Goal: Task Accomplishment & Management: Use online tool/utility

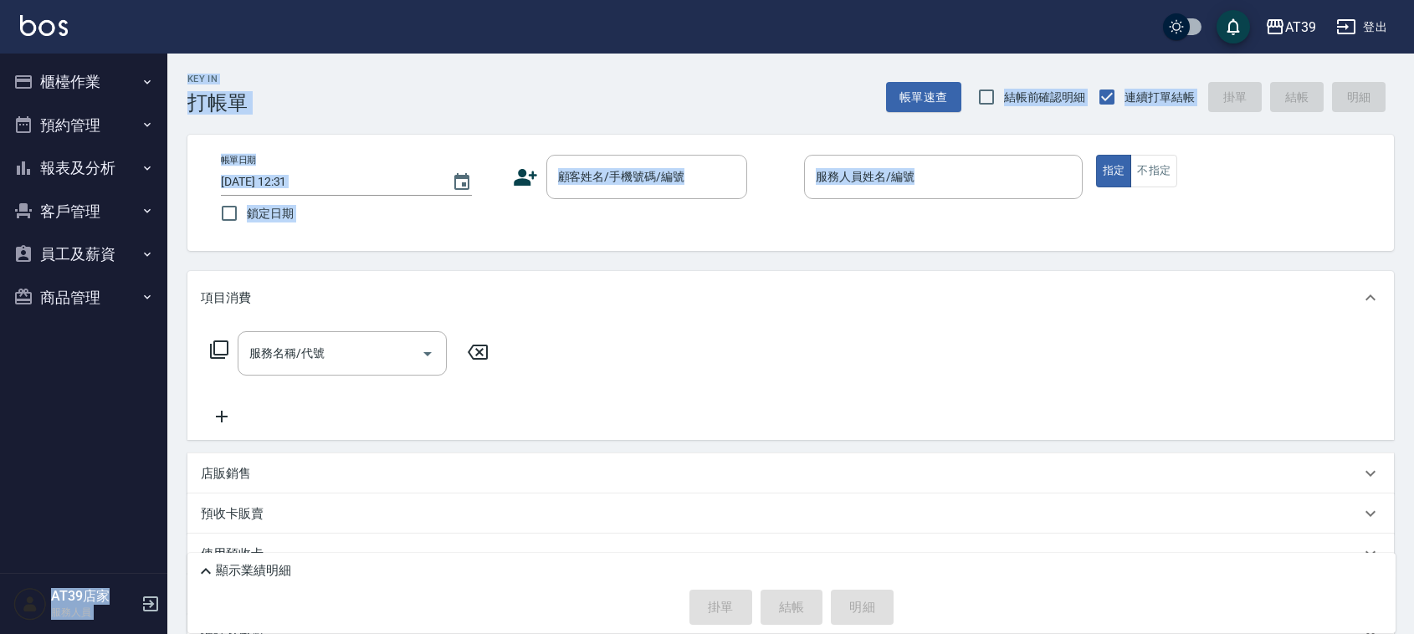
drag, startPoint x: 1093, startPoint y: 28, endPoint x: 1211, endPoint y: 135, distance: 159.3
click at [1211, 135] on div "AT39 登出 櫃檯作業 打帳單 帳單列表 現金收支登錄 每日結帳 排班表 現場電腦打卡 預約管理 預約管理 單日預約紀錄 單週預約紀錄 報表及分析 報表目錄…" at bounding box center [707, 373] width 1414 height 746
click at [1211, 135] on div "帳單日期 [DATE] 12:31 鎖定日期 顧客姓名/手機號碼/編號 顧客姓名/手機號碼/編號 服務人員姓名/編號 服務人員姓名/編號 指定 不指定" at bounding box center [790, 193] width 1206 height 116
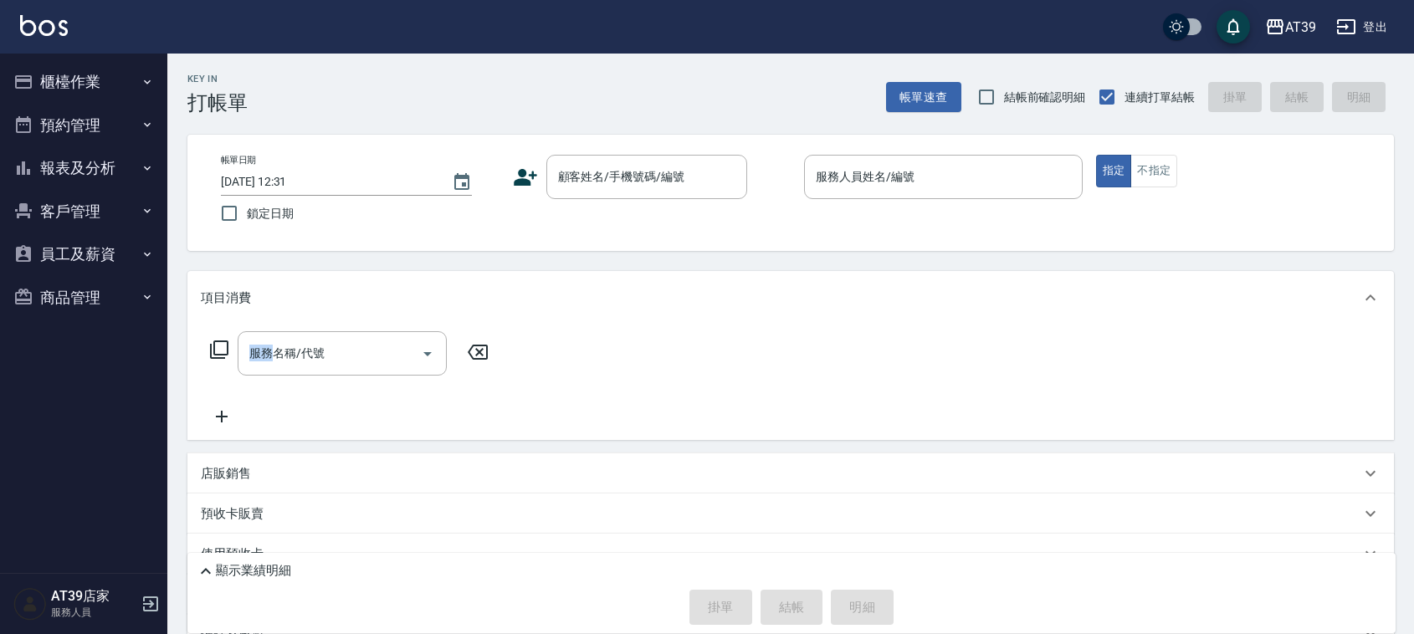
click at [1211, 135] on div "帳單日期 [DATE] 12:31 鎖定日期 顧客姓名/手機號碼/編號 顧客姓名/手機號碼/編號 服務人員姓名/編號 服務人員姓名/編號 指定 不指定" at bounding box center [790, 193] width 1206 height 116
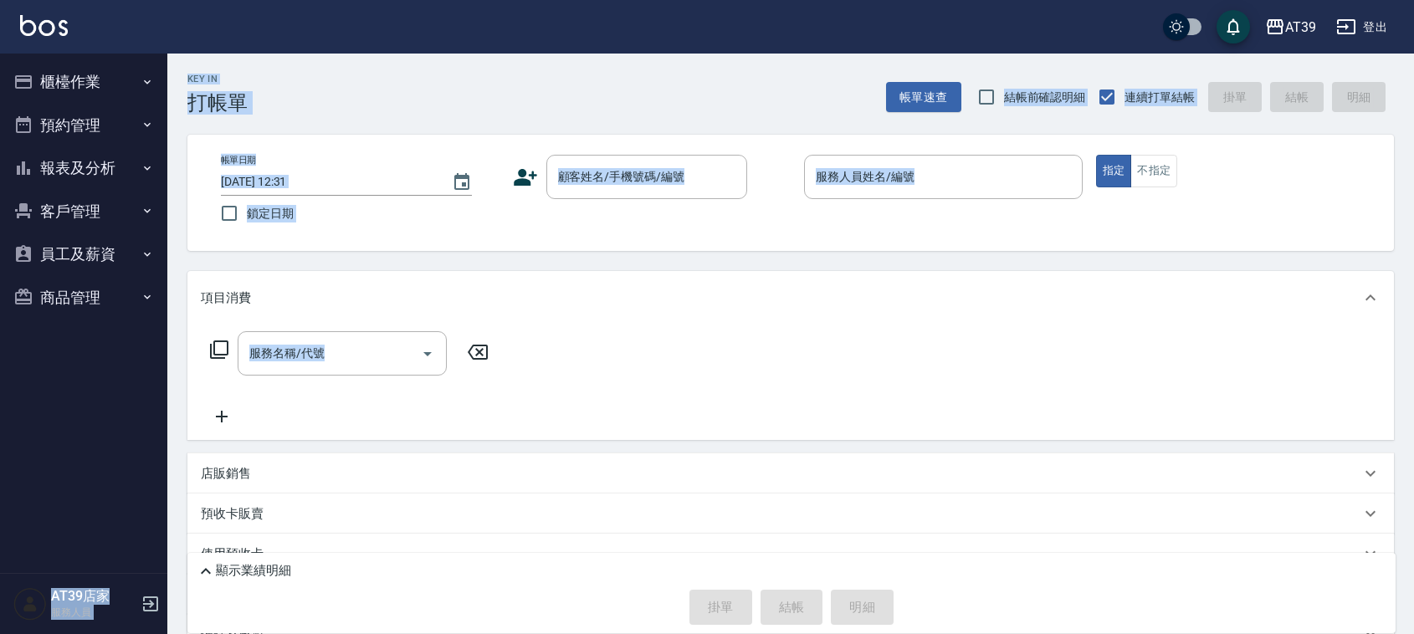
drag, startPoint x: 1211, startPoint y: 135, endPoint x: 820, endPoint y: 44, distance: 401.8
click at [820, 44] on div "AT39 登出 櫃檯作業 打帳單 帳單列表 現金收支登錄 每日結帳 排班表 現場電腦打卡 預約管理 預約管理 單日預約紀錄 單週預約紀錄 報表及分析 報表目錄…" at bounding box center [707, 373] width 1414 height 746
click at [820, 44] on div "AT39 登出" at bounding box center [707, 27] width 1414 height 54
drag, startPoint x: 820, startPoint y: 44, endPoint x: 969, endPoint y: 257, distance: 259.4
click at [969, 257] on div "AT39 登出 櫃檯作業 打帳單 帳單列表 現金收支登錄 每日結帳 排班表 現場電腦打卡 預約管理 預約管理 單日預約紀錄 單週預約紀錄 報表及分析 報表目錄…" at bounding box center [707, 373] width 1414 height 746
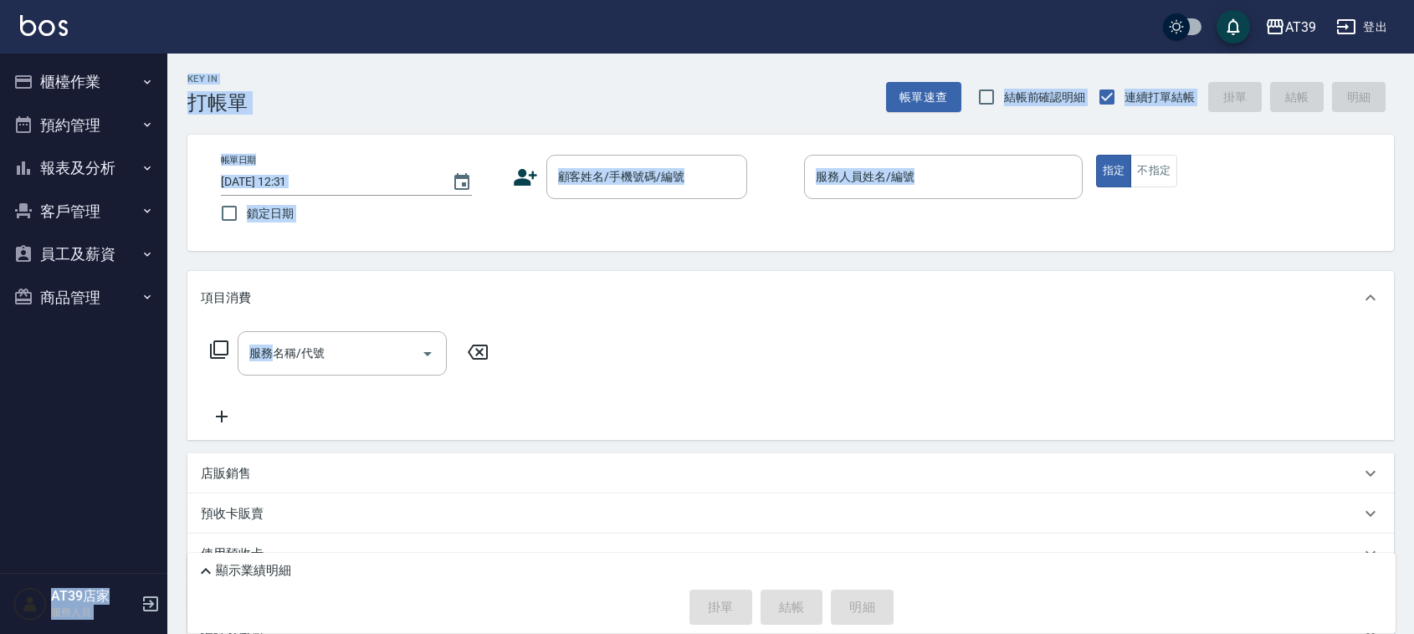
click at [969, 257] on div "Key In 打帳單 帳單速查 結帳前確認明細 連續打單結帳 掛單 結帳 明細 帳單日期 [DATE] 12:31 鎖定日期 顧客姓名/手機號碼/編號 顧客姓…" at bounding box center [790, 400] width 1246 height 693
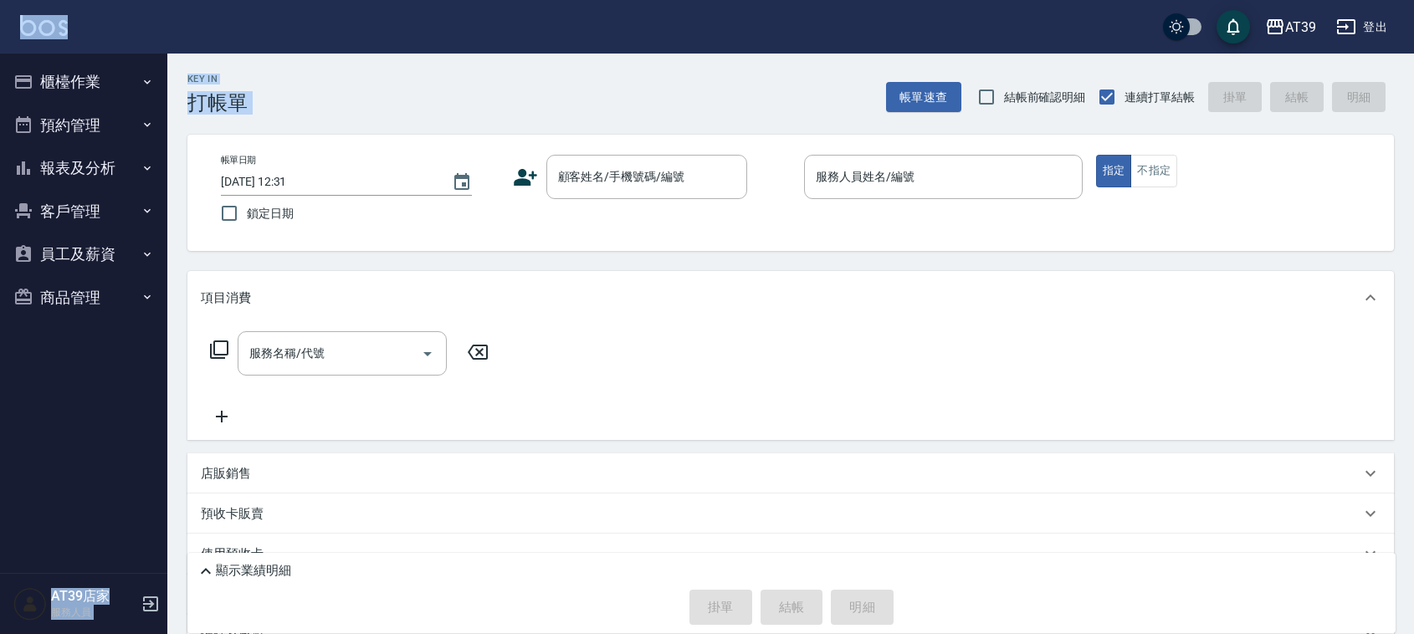
drag, startPoint x: 616, startPoint y: 100, endPoint x: 190, endPoint y: 44, distance: 429.4
click at [190, 44] on div "AT39 登出 櫃檯作業 打帳單 帳單列表 現金收支登錄 每日結帳 排班表 現場電腦打卡 預約管理 預約管理 單日預約紀錄 單週預約紀錄 報表及分析 報表目錄…" at bounding box center [707, 373] width 1414 height 746
click at [190, 44] on div "AT39 登出" at bounding box center [707, 27] width 1414 height 54
drag, startPoint x: 188, startPoint y: 72, endPoint x: 264, endPoint y: 102, distance: 81.9
click at [264, 102] on div "Key In 打帳單 帳單速查 結帳前確認明細 連續打單結帳 掛單 結帳 明細" at bounding box center [780, 84] width 1226 height 61
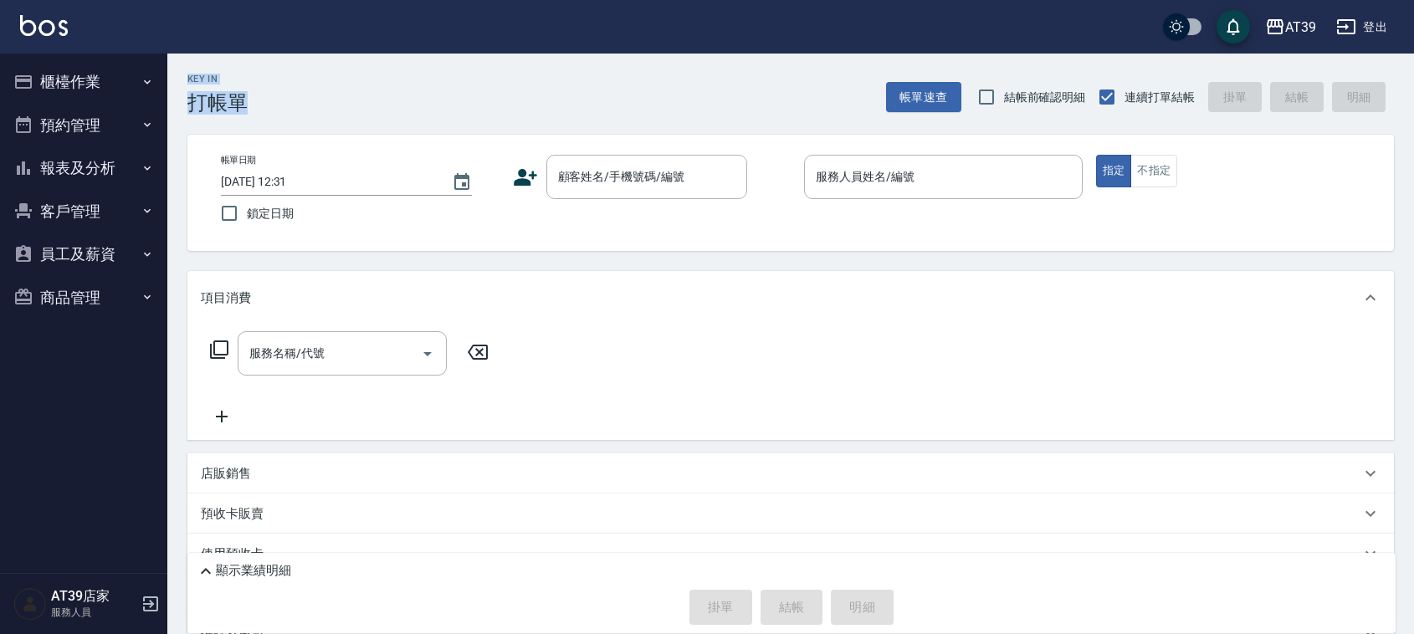
click at [264, 102] on div "Key In 打帳單 帳單速查 結帳前確認明細 連續打單結帳 掛單 結帳 明細" at bounding box center [780, 84] width 1226 height 61
drag, startPoint x: 264, startPoint y: 102, endPoint x: 156, endPoint y: 61, distance: 115.4
click at [156, 61] on div "AT39 登出 櫃檯作業 打帳單 帳單列表 現金收支登錄 每日結帳 排班表 現場電腦打卡 預約管理 預約管理 單日預約紀錄 單週預約紀錄 報表及分析 報表目錄…" at bounding box center [707, 373] width 1414 height 746
click at [161, 64] on nav "櫃檯作業 打帳單 帳單列表 現金收支登錄 每日結帳 排班表 現場電腦打卡 預約管理 預約管理 單日預約紀錄 單週預約紀錄 報表及分析 報表目錄 店家區間累計表…" at bounding box center [83, 313] width 167 height 519
drag, startPoint x: 164, startPoint y: 64, endPoint x: 282, endPoint y: 105, distance: 124.6
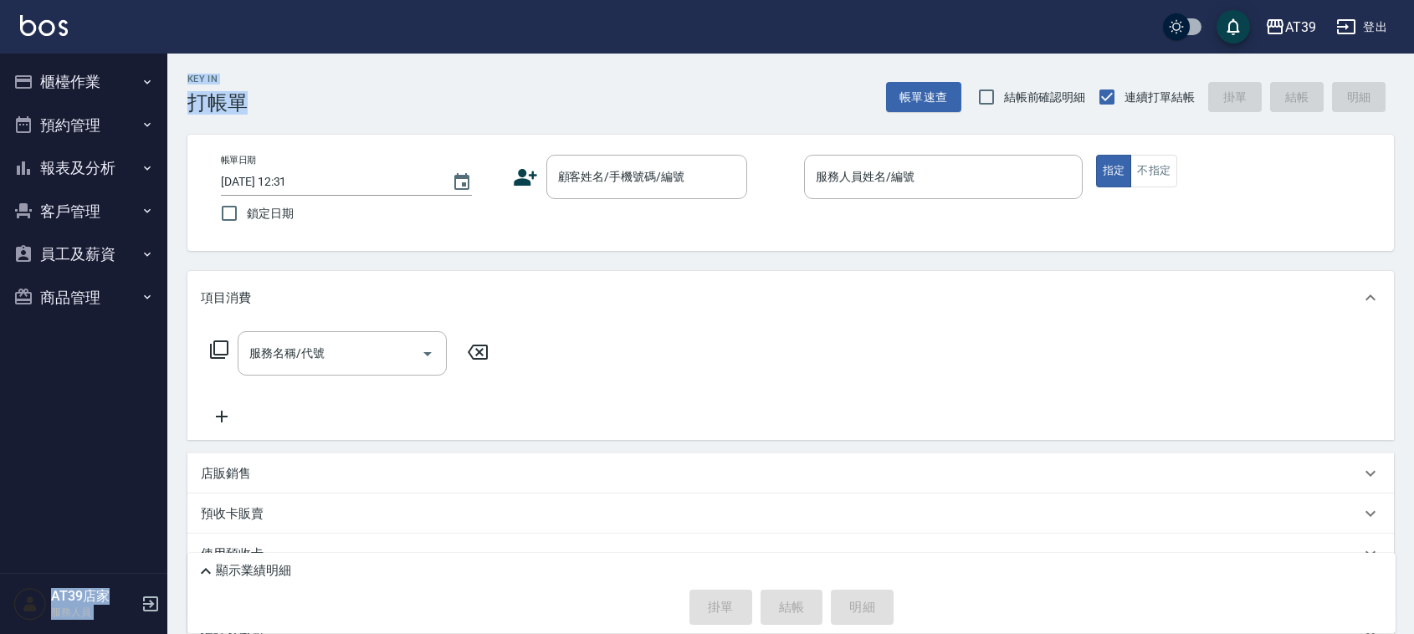
click at [282, 105] on div "AT39 登出 櫃檯作業 打帳單 帳單列表 現金收支登錄 每日結帳 排班表 現場電腦打卡 預約管理 預約管理 單日預約紀錄 單週預約紀錄 報表及分析 報表目錄…" at bounding box center [707, 373] width 1414 height 746
click at [282, 105] on div "Key In 打帳單 帳單速查 結帳前確認明細 連續打單結帳 掛單 結帳 明細" at bounding box center [780, 84] width 1226 height 61
drag, startPoint x: 739, startPoint y: 287, endPoint x: 791, endPoint y: 411, distance: 134.5
click at [791, 411] on div "項目消費 服務名稱/代號 服務名稱/代號" at bounding box center [790, 355] width 1206 height 169
drag, startPoint x: 749, startPoint y: 369, endPoint x: 956, endPoint y: 393, distance: 208.0
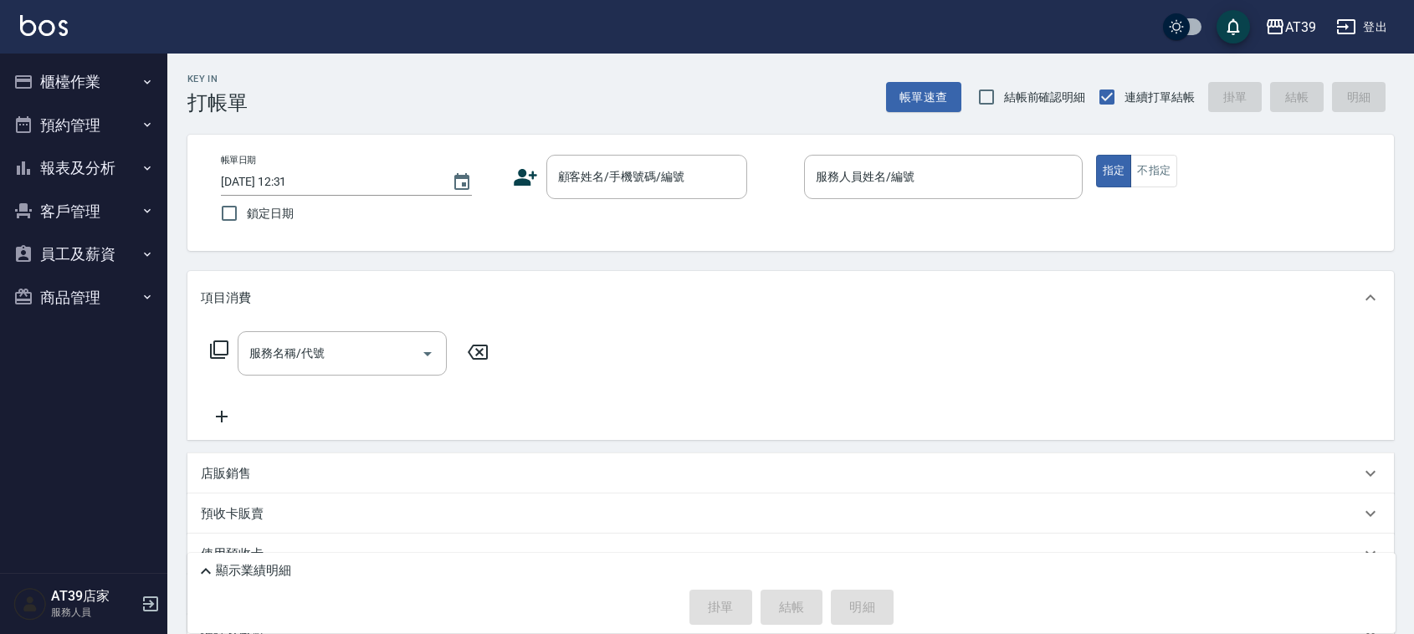
click at [952, 415] on div "服務名稱/代號 服務名稱/代號" at bounding box center [790, 382] width 1206 height 115
drag, startPoint x: 980, startPoint y: 315, endPoint x: 835, endPoint y: 404, distance: 169.7
drag, startPoint x: 835, startPoint y: 404, endPoint x: 780, endPoint y: 341, distance: 83.0
click at [780, 341] on div "服務名稱/代號 服務名稱/代號" at bounding box center [790, 382] width 1206 height 115
drag, startPoint x: 784, startPoint y: 335, endPoint x: 1037, endPoint y: 435, distance: 272.6
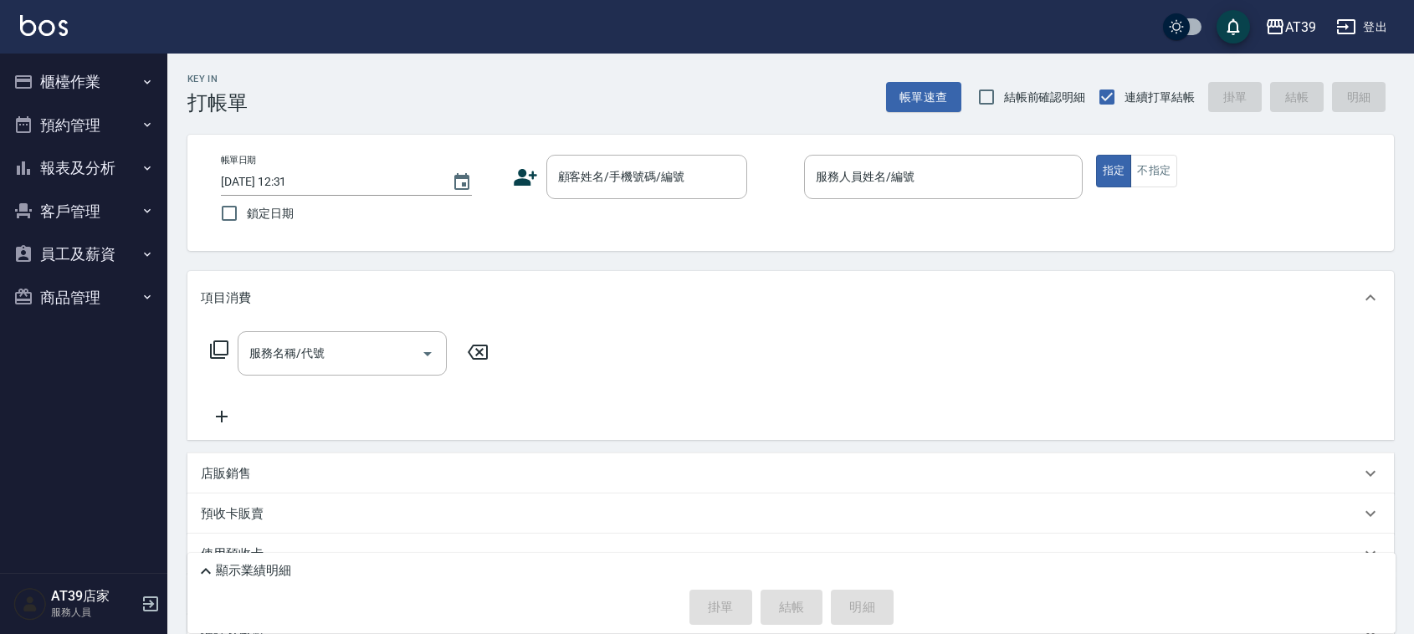
click at [1037, 435] on div "服務名稱/代號 服務名稱/代號" at bounding box center [790, 382] width 1206 height 115
drag, startPoint x: 908, startPoint y: 305, endPoint x: 891, endPoint y: 378, distance: 74.7
click at [891, 378] on div "項目消費 服務名稱/代號 服務名稱/代號" at bounding box center [790, 355] width 1206 height 169
drag, startPoint x: 833, startPoint y: 320, endPoint x: 889, endPoint y: 433, distance: 126.1
click at [889, 433] on div "項目消費 服務名稱/代號 服務名稱/代號" at bounding box center [790, 355] width 1206 height 169
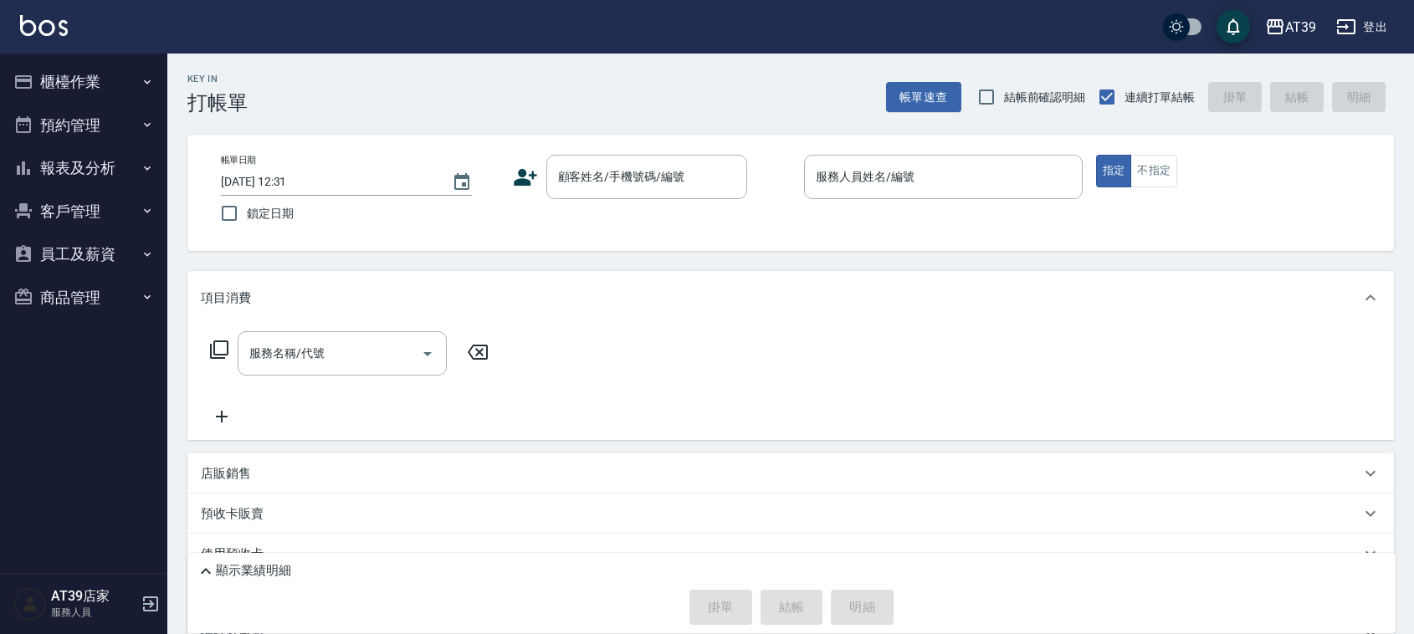
drag, startPoint x: 725, startPoint y: 311, endPoint x: 797, endPoint y: 385, distance: 102.9
drag, startPoint x: 797, startPoint y: 385, endPoint x: 598, endPoint y: 315, distance: 211.1
click at [598, 315] on div "項目消費" at bounding box center [790, 298] width 1206 height 54
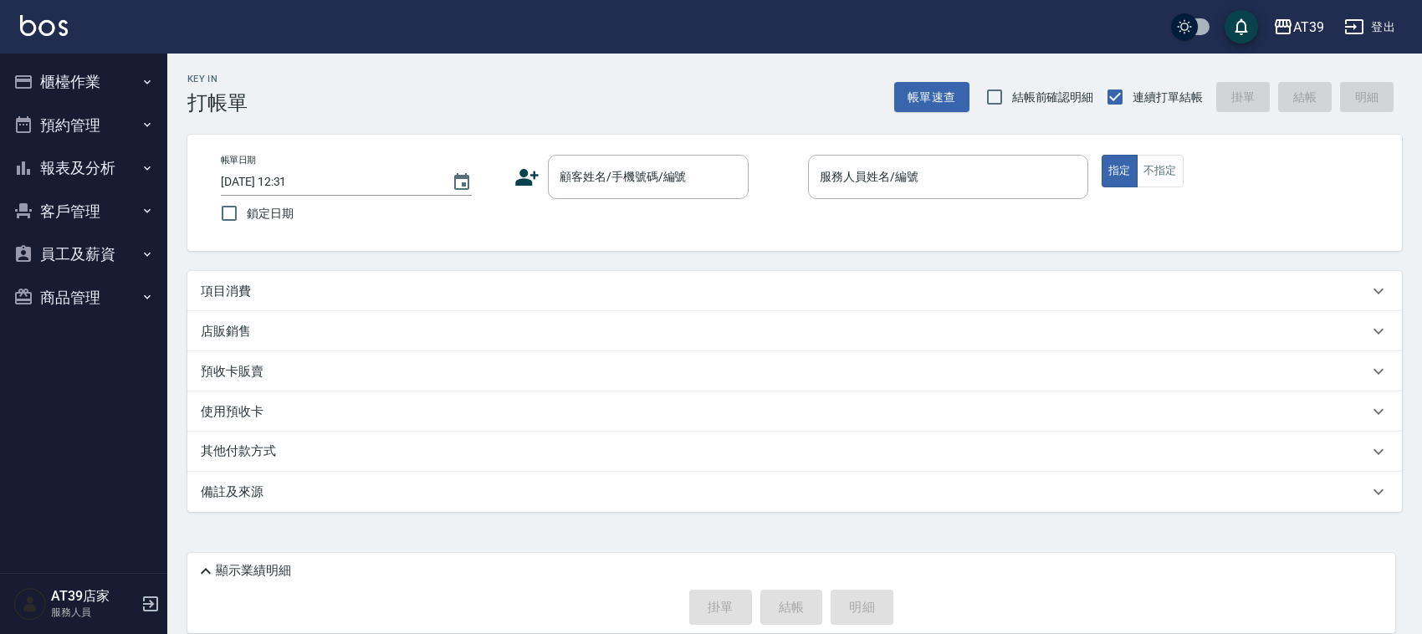
click at [650, 416] on div "項目消費 服務名稱/代號 服務名稱/代號 店販銷售 服務人員姓名/編號 服務人員姓名/編號 商品代號/名稱 商品代號/名稱 預收卡販賣 卡券名稱/代號 卡券名…" at bounding box center [794, 391] width 1215 height 241
drag, startPoint x: 651, startPoint y: 386, endPoint x: 659, endPoint y: 396, distance: 13.1
click at [659, 396] on div "Key In 打帳單 帳單速查 結帳前確認明細 連續打單結帳 掛單 結帳 明細 帳單日期 [DATE] 12:31 鎖定日期 顧客姓名/手機號碼/編號 顧客姓…" at bounding box center [794, 329] width 1255 height 550
click at [662, 386] on div "預收卡販賣" at bounding box center [794, 371] width 1215 height 40
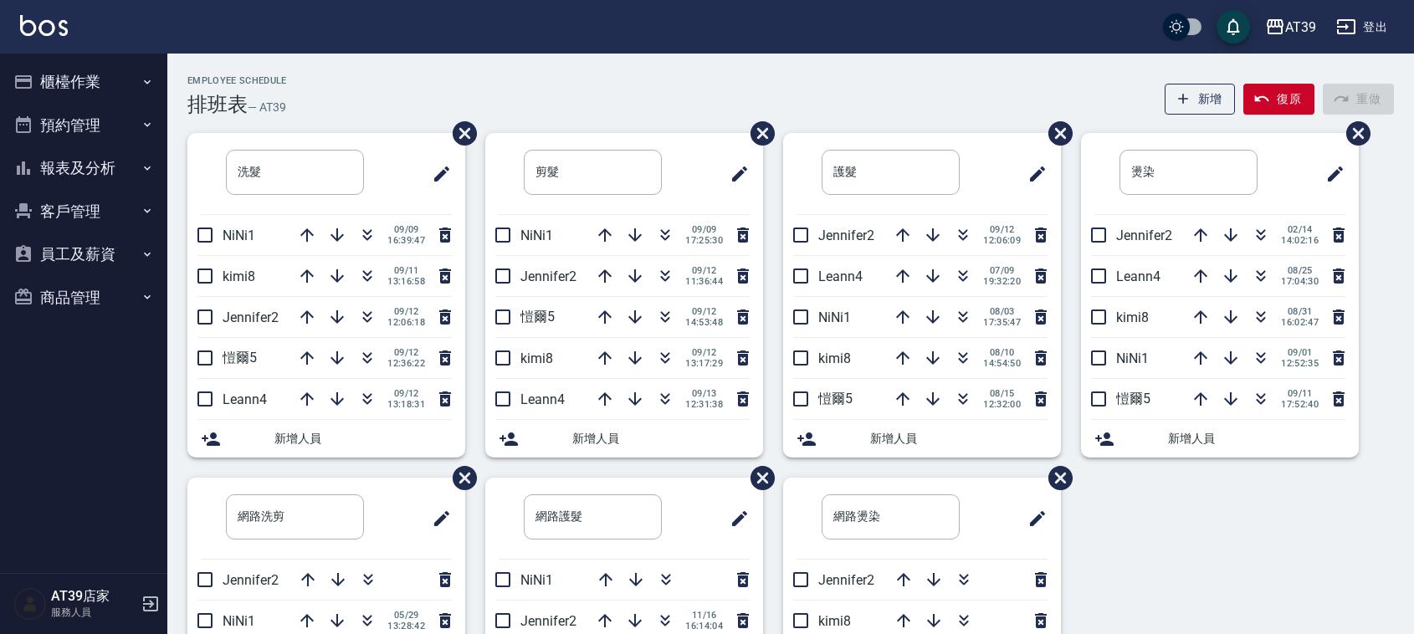
click at [662, 315] on icon "button" at bounding box center [665, 315] width 9 height 6
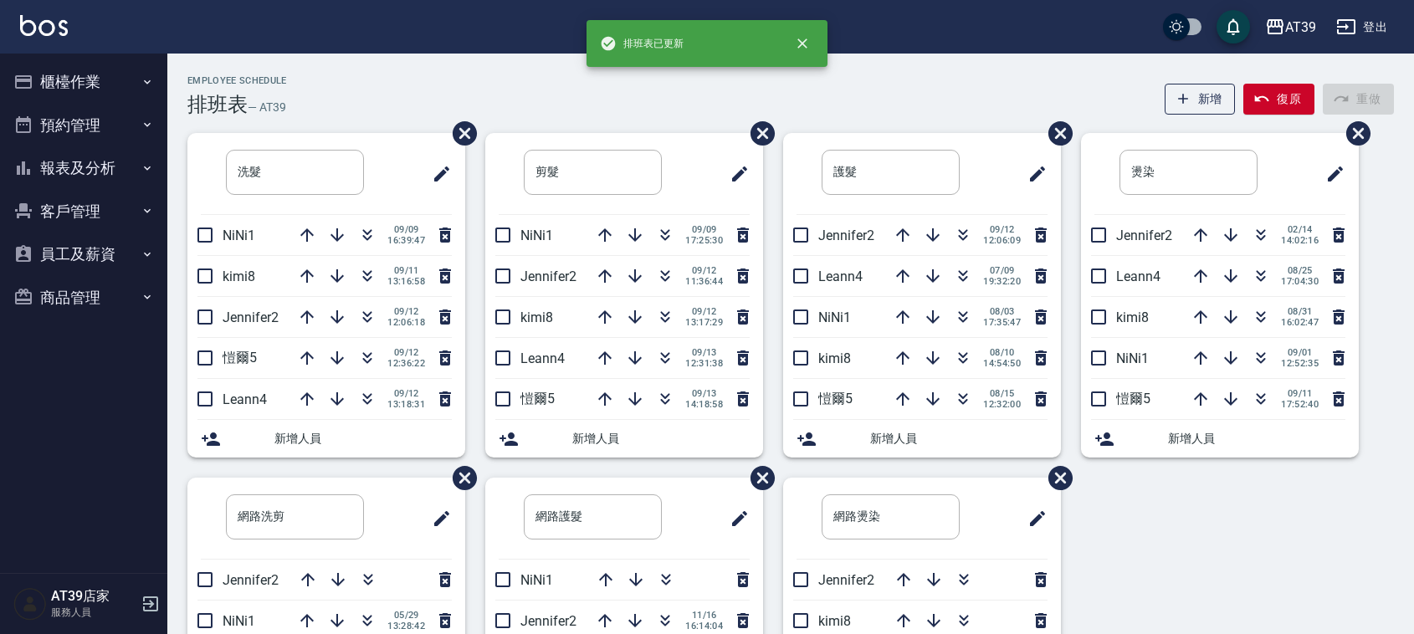
click at [583, 80] on div "Employee Schedule 排班表 — AT39 新增 復原 重做" at bounding box center [790, 95] width 1206 height 41
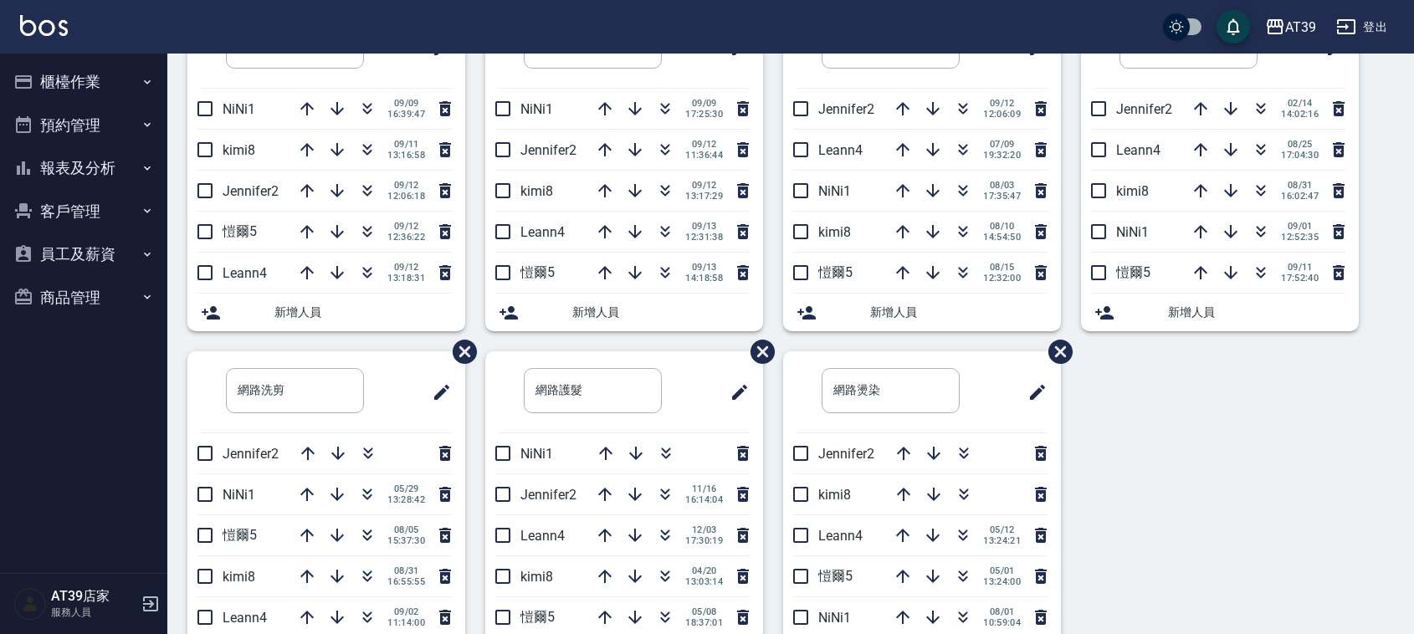
scroll to position [197, 0]
